Goal: Book appointment/travel/reservation

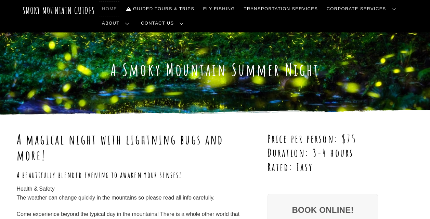
click at [99, 8] on link "Home" at bounding box center [109, 9] width 21 height 14
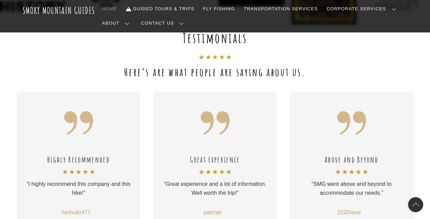
scroll to position [569, 0]
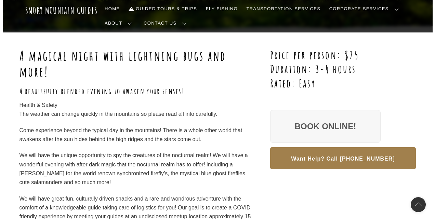
scroll to position [84, 0]
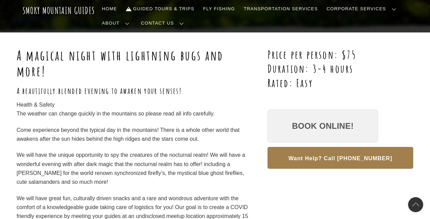
click at [314, 123] on link "Book Online!" at bounding box center [322, 126] width 111 height 33
